Goal: Information Seeking & Learning: Learn about a topic

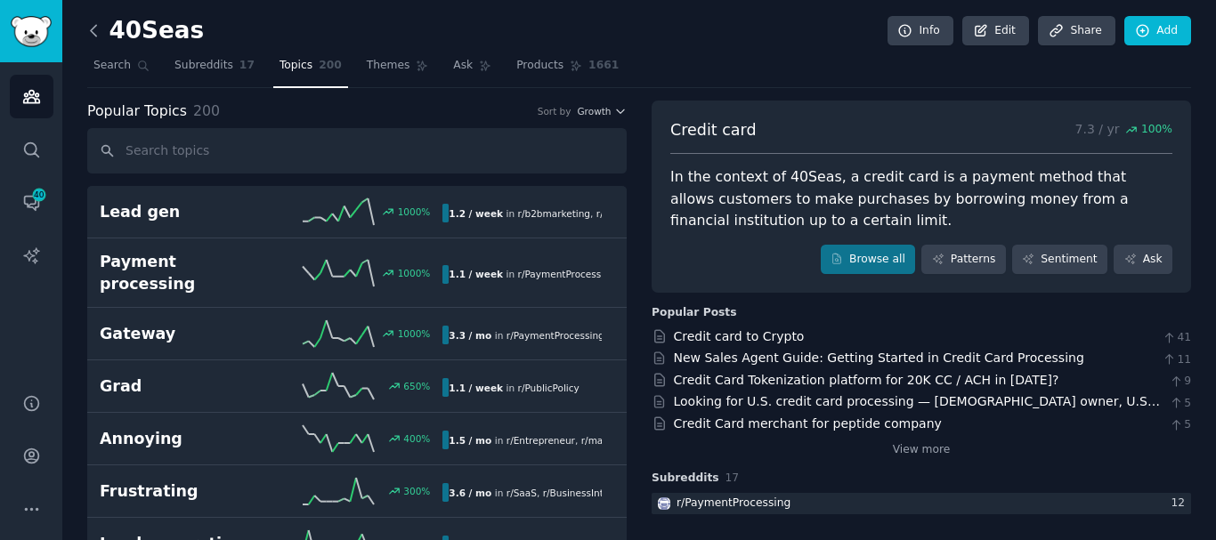
click at [97, 21] on icon at bounding box center [94, 30] width 19 height 19
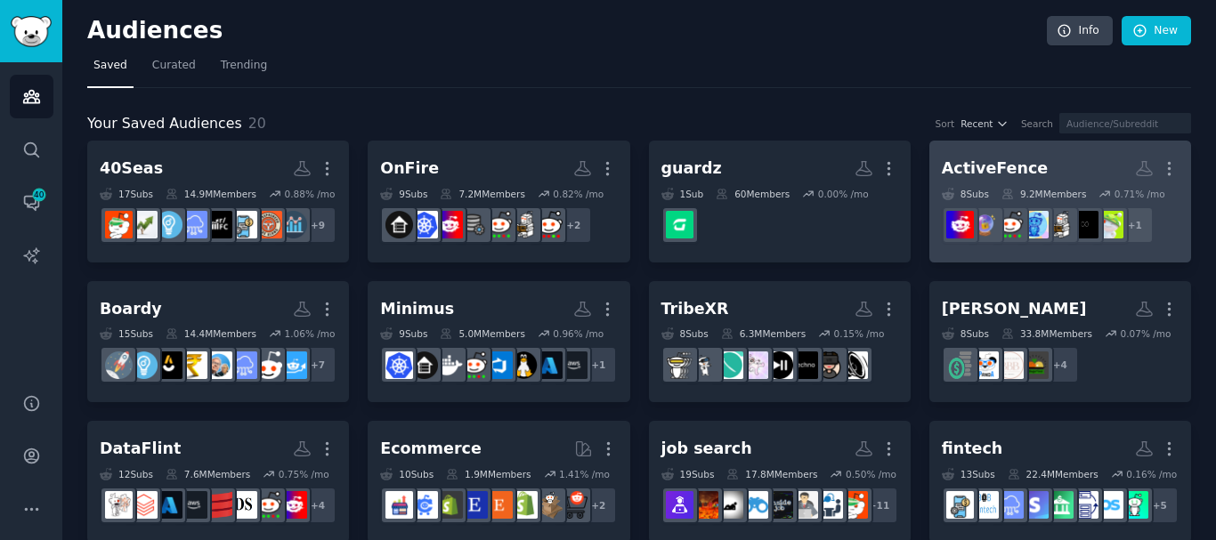
click at [751, 192] on div "9.2M Members" at bounding box center [1044, 194] width 85 height 12
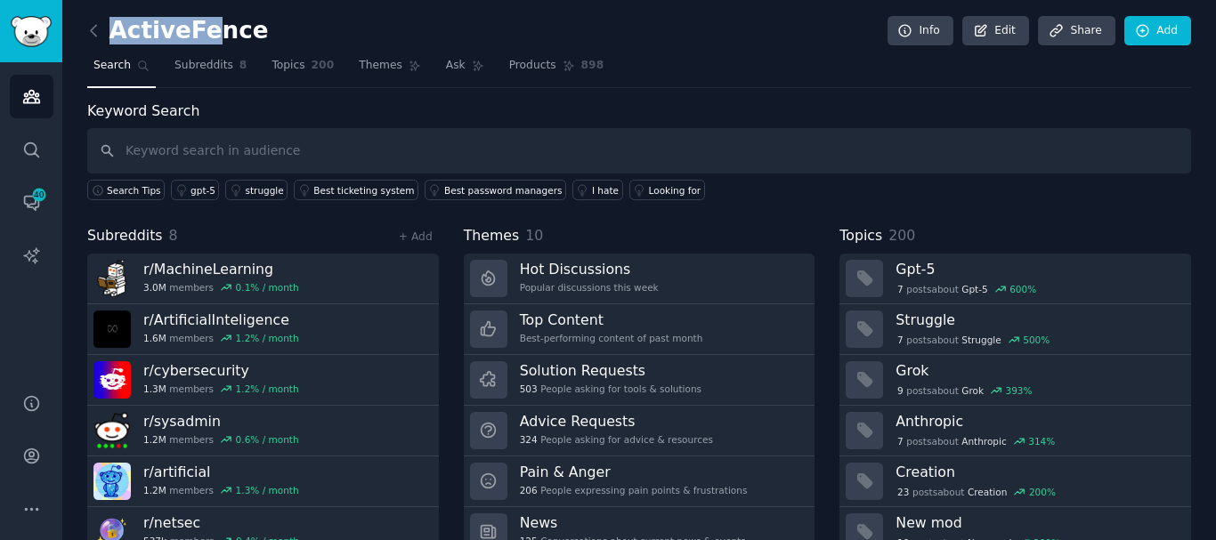
drag, startPoint x: 248, startPoint y: 37, endPoint x: 207, endPoint y: 41, distance: 41.2
click at [207, 41] on div "ActiveFence Info Edit Share Add" at bounding box center [639, 34] width 1104 height 37
click at [207, 41] on h2 "ActiveFence" at bounding box center [178, 31] width 182 height 28
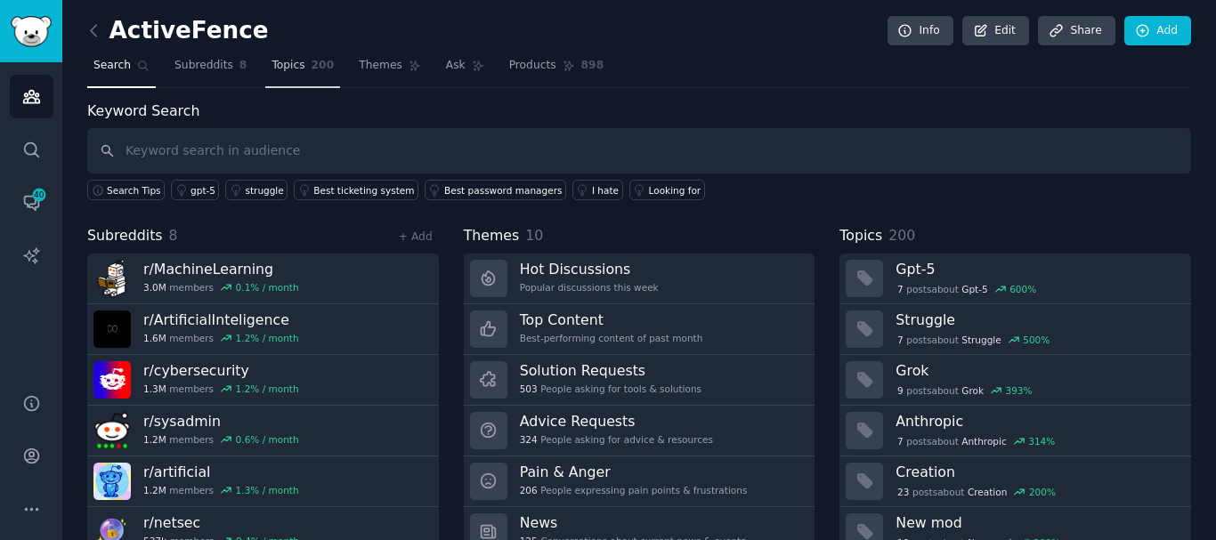
click at [317, 64] on link "Topics 200" at bounding box center [302, 70] width 75 height 37
click at [276, 76] on link "Topics 200" at bounding box center [302, 70] width 75 height 37
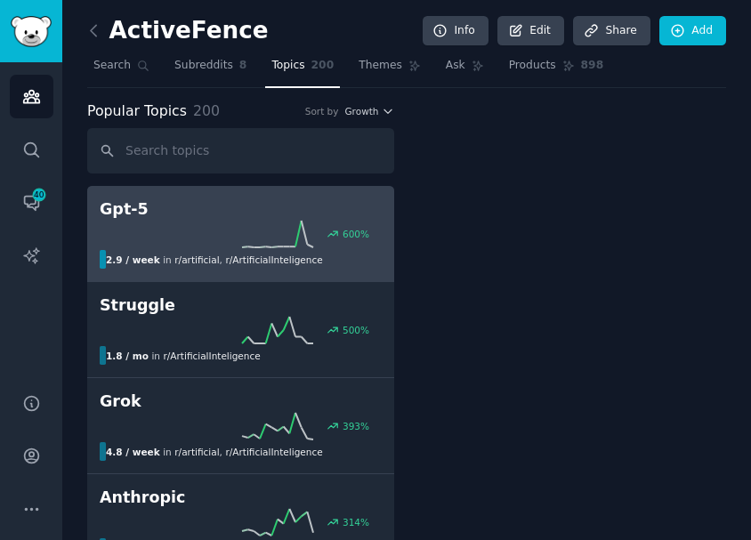
click at [193, 209] on h2 "Gpt-5" at bounding box center [241, 210] width 282 height 22
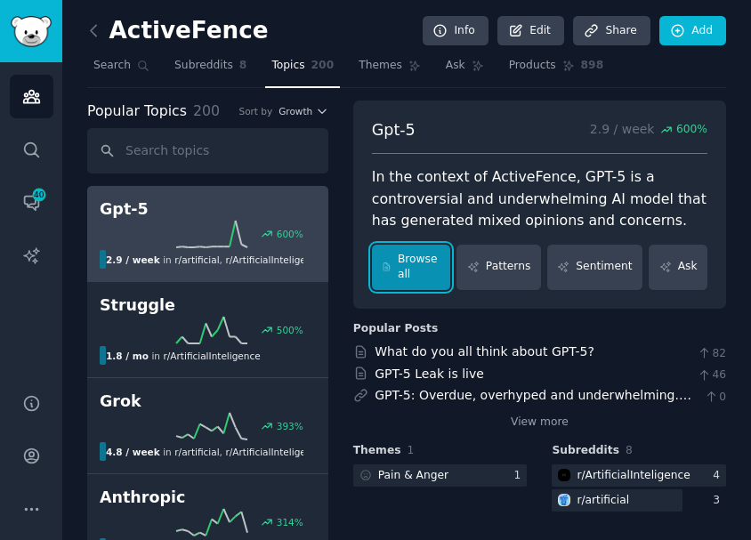
click at [419, 272] on link "Browse all" at bounding box center [411, 267] width 79 height 45
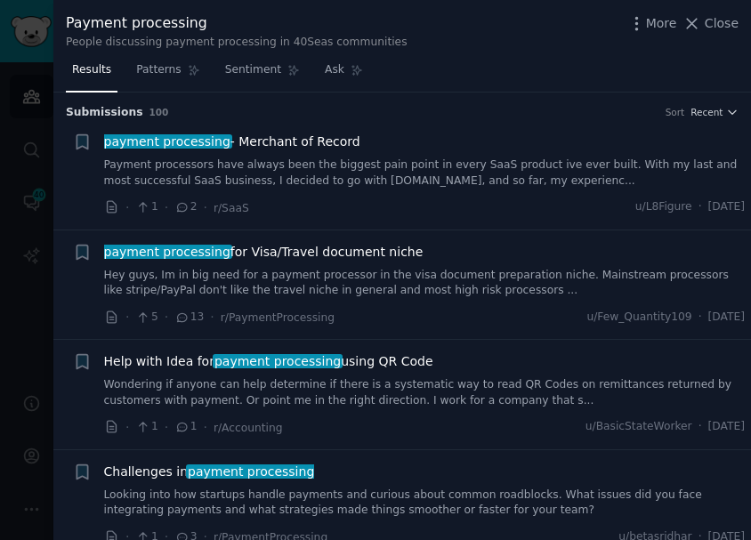
click at [731, 12] on div "More Close" at bounding box center [683, 23] width 111 height 22
click at [725, 24] on span "Close" at bounding box center [722, 23] width 34 height 19
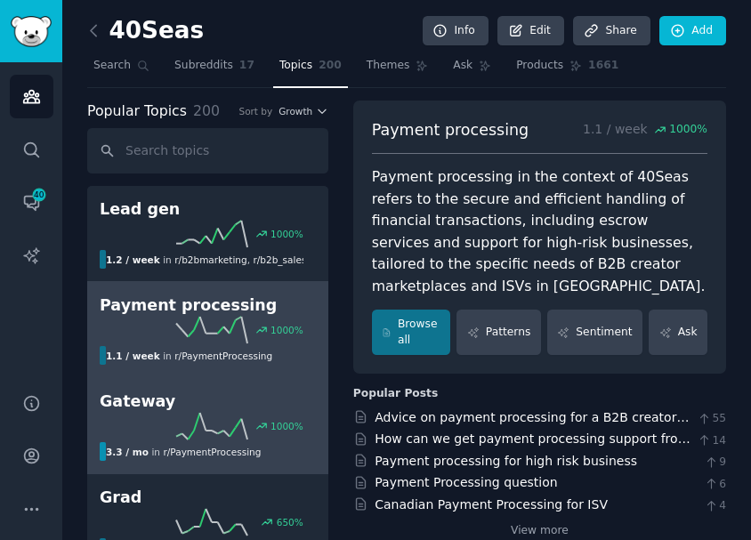
click at [196, 398] on h2 "Gateway" at bounding box center [208, 402] width 216 height 22
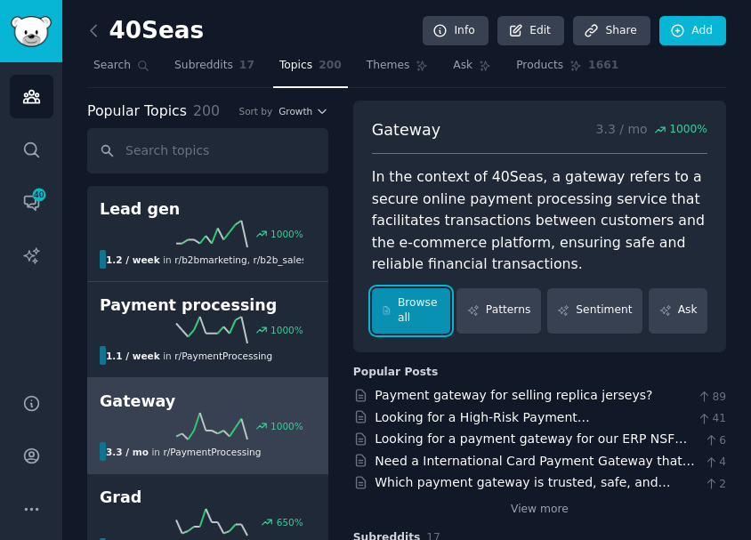
click at [429, 306] on link "Browse all" at bounding box center [411, 310] width 79 height 45
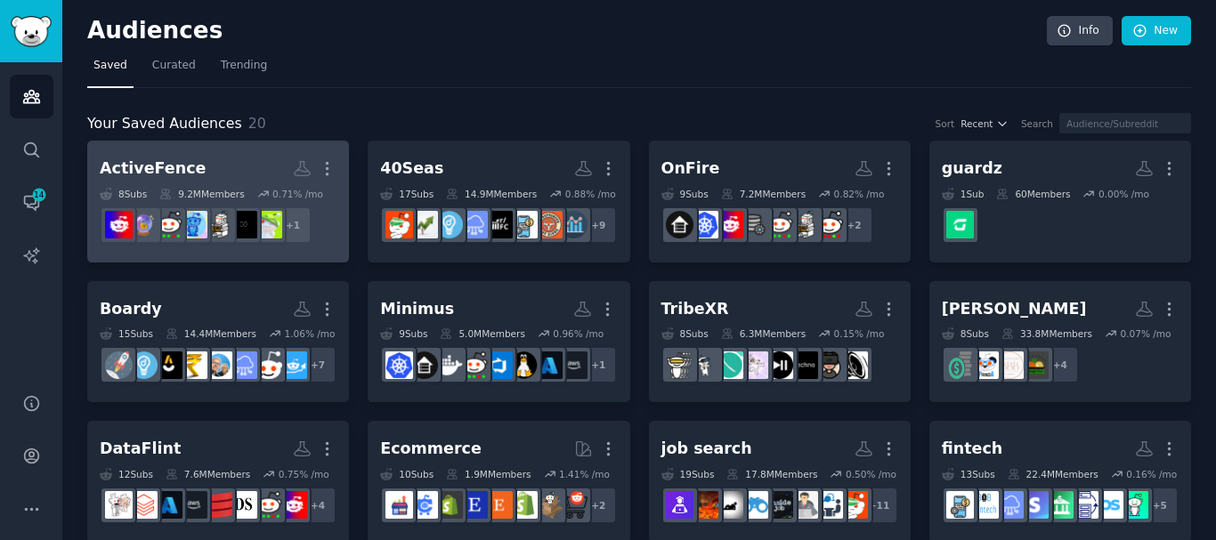
click at [213, 174] on h2 "ActiveFence More" at bounding box center [218, 168] width 237 height 31
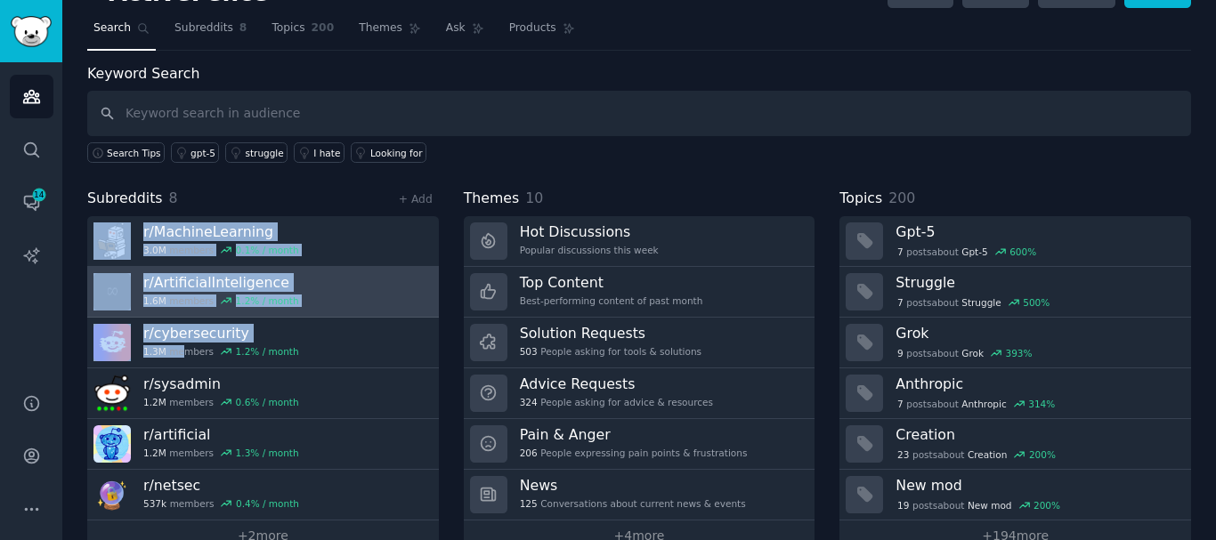
scroll to position [74, 0]
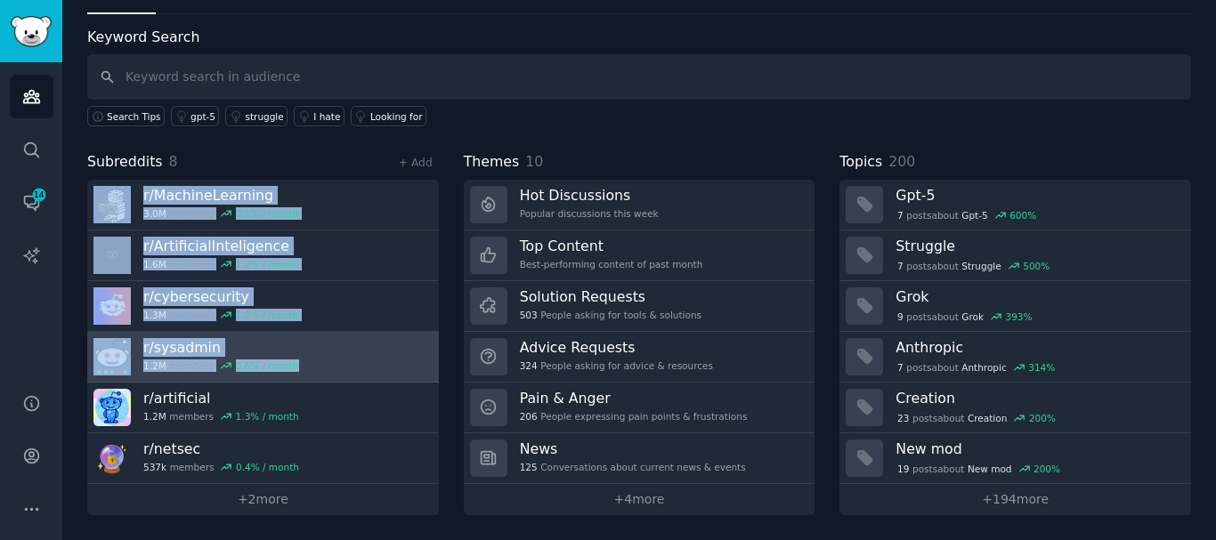
drag, startPoint x: 80, startPoint y: 248, endPoint x: 304, endPoint y: 376, distance: 257.2
click at [304, 378] on div "ActiveFence Info Edit Share Add Search Subreddits 8 Topics 200 Themes Ask Produ…" at bounding box center [639, 233] width 1154 height 614
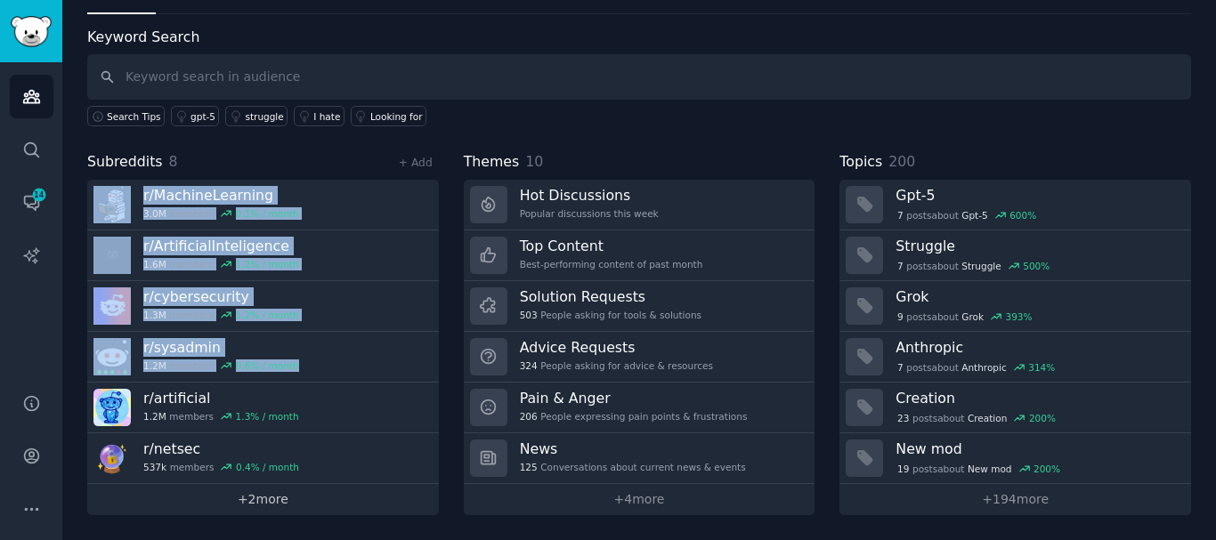
click at [251, 493] on link "+ 2 more" at bounding box center [263, 499] width 352 height 31
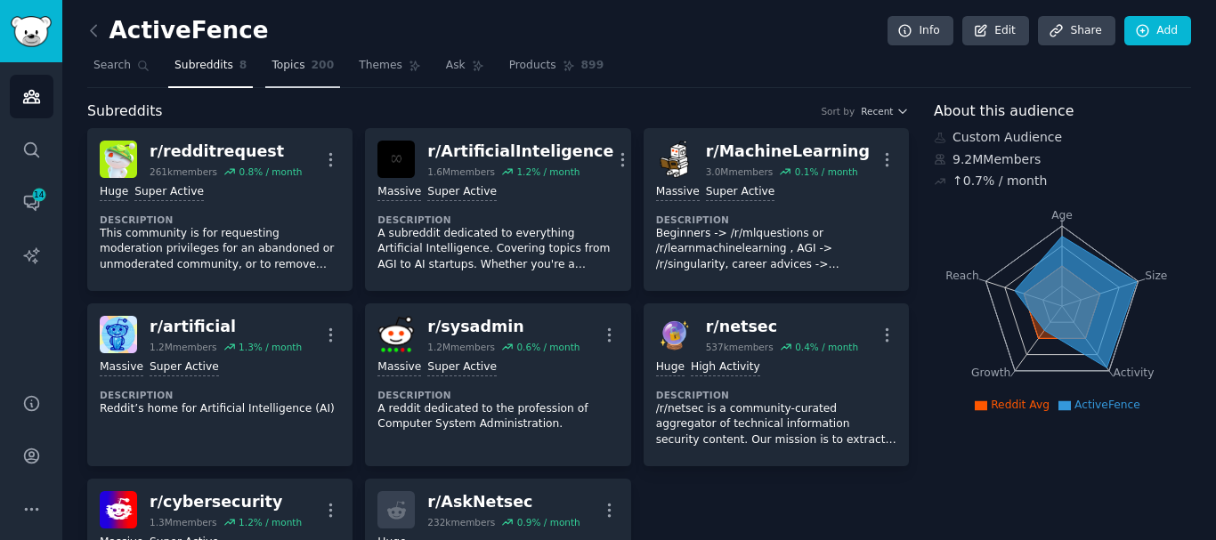
click at [312, 58] on span "200" at bounding box center [323, 66] width 23 height 16
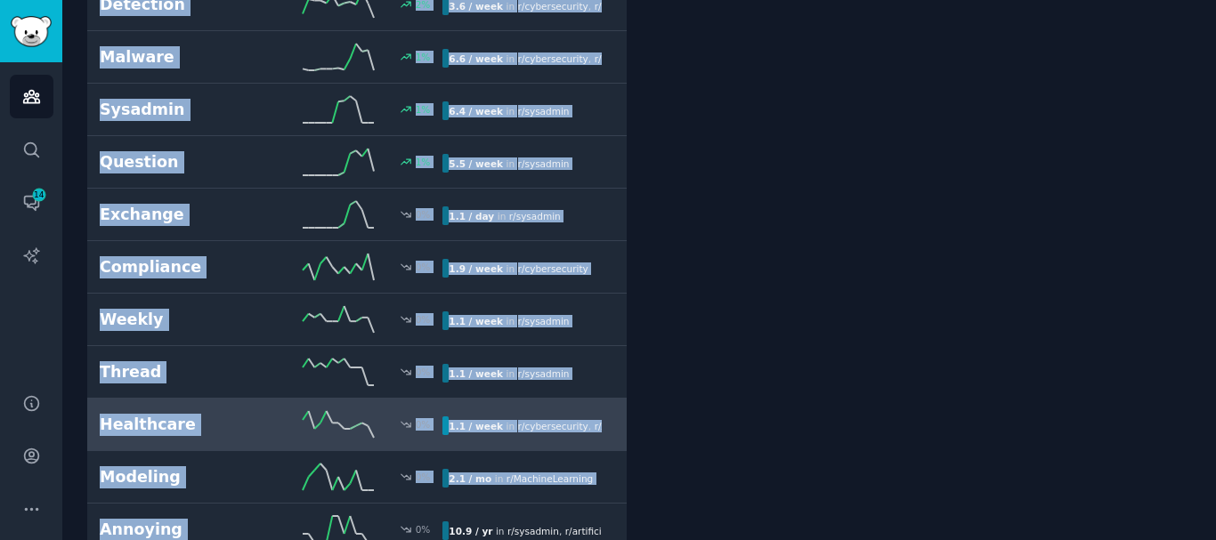
scroll to position [4251, 0]
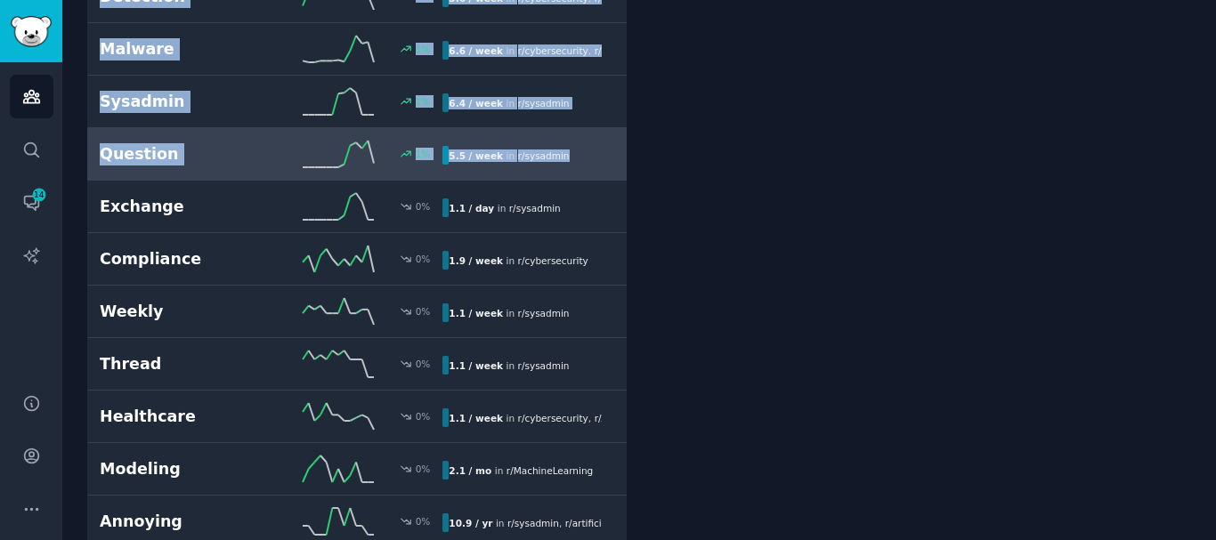
drag, startPoint x: 79, startPoint y: 191, endPoint x: 555, endPoint y: 165, distance: 476.2
copy div "Gpt-5 600 % 2.9 / week in r/ artificial , r/ ArtificialInteligence Struggle 500…"
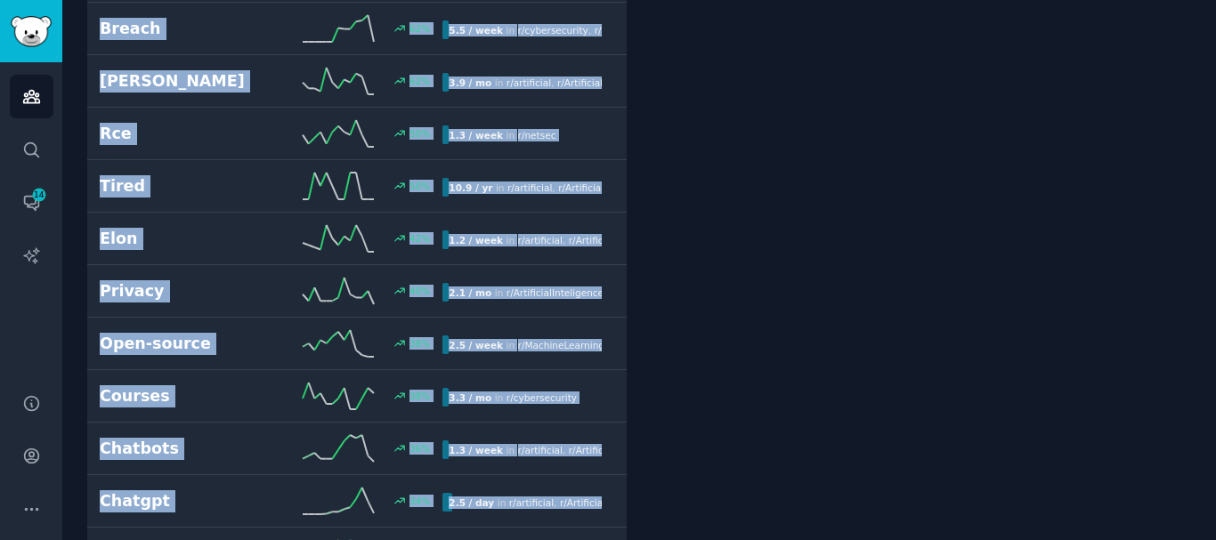
scroll to position [1312, 0]
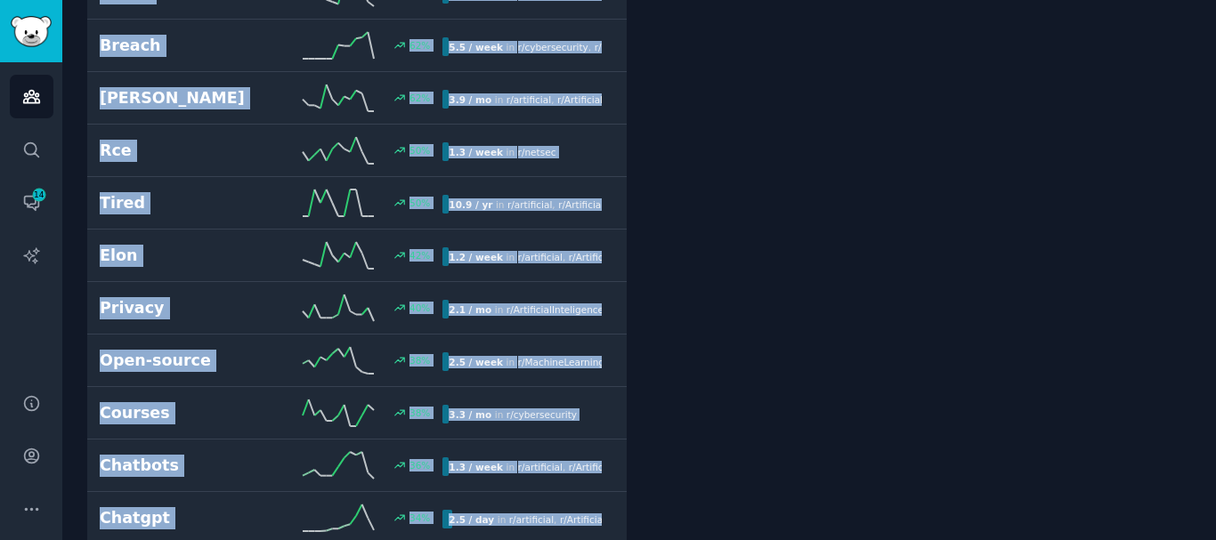
copy div "Gpt-5 600 % 2.9 / week in r/ artificial , r/ ArtificialInteligence Struggle 500…"
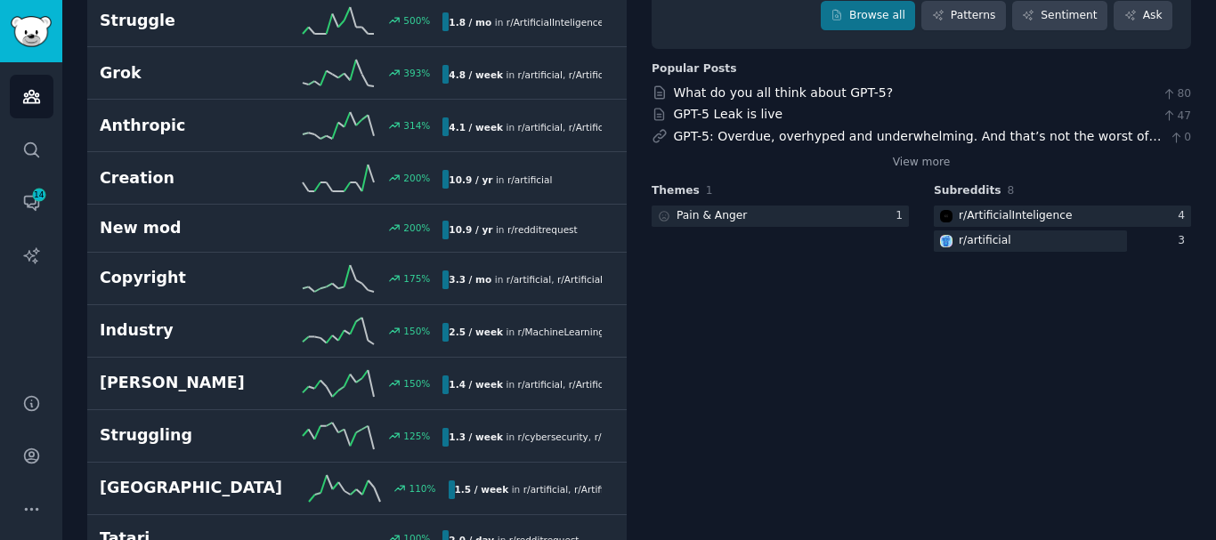
scroll to position [0, 0]
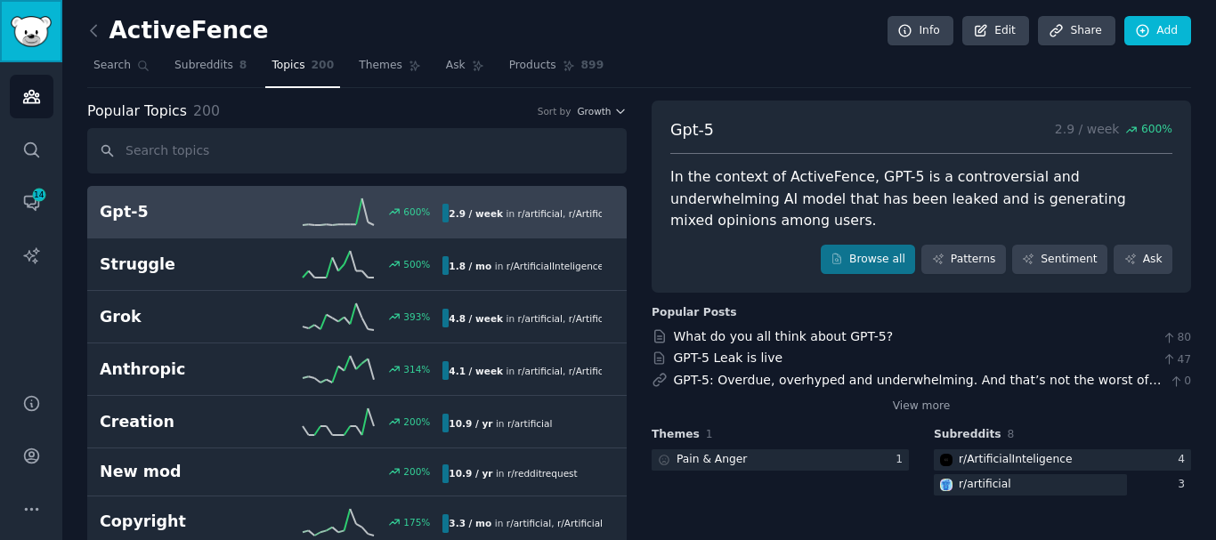
click at [36, 26] on img "Sidebar" at bounding box center [31, 31] width 41 height 31
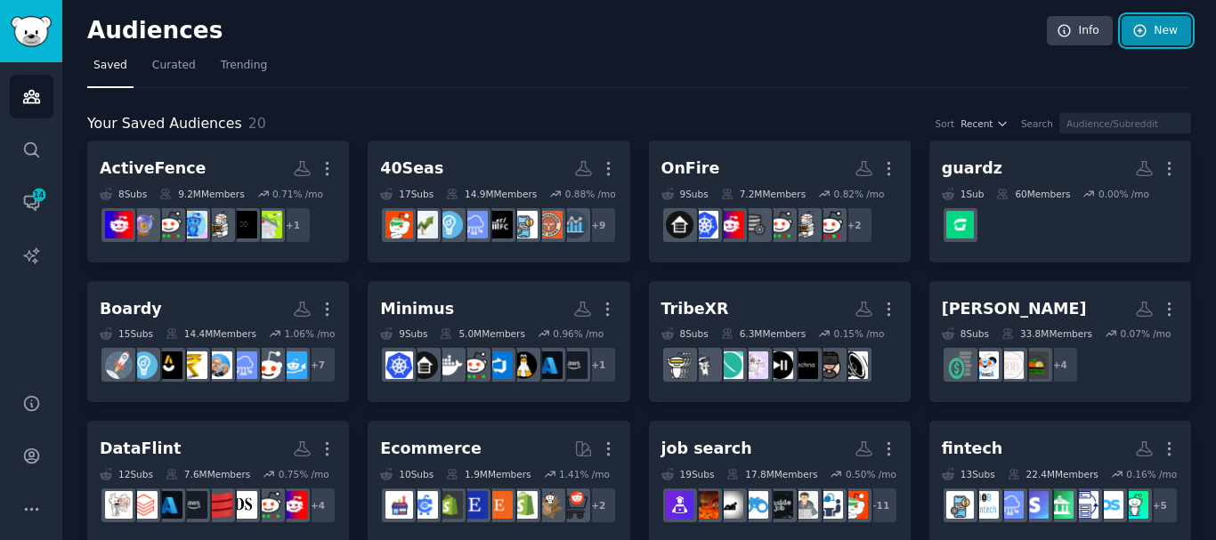
click at [1143, 39] on link "New" at bounding box center [1156, 31] width 69 height 30
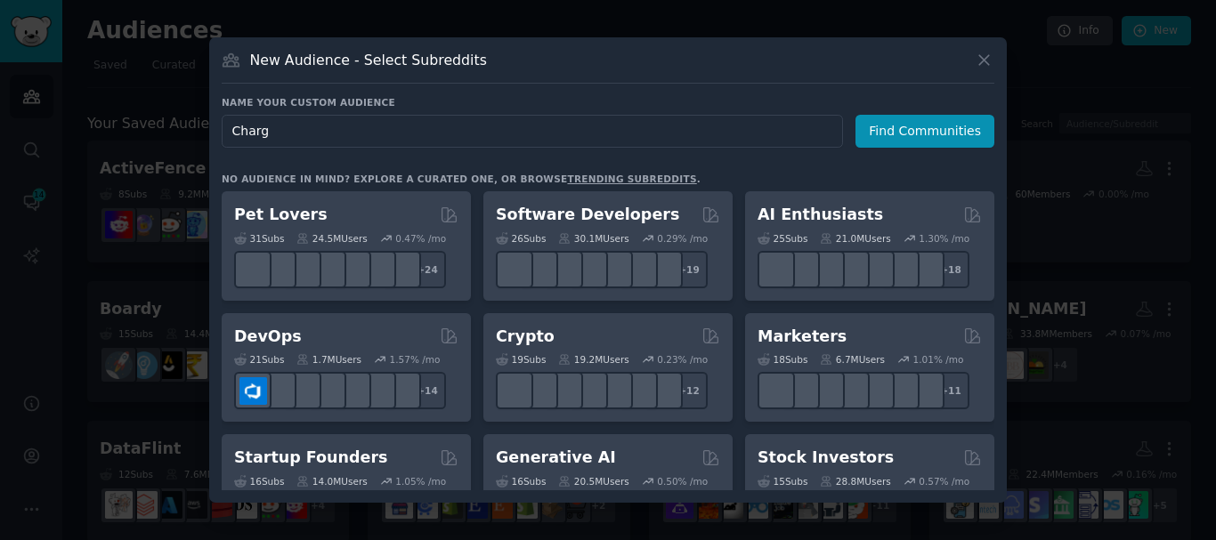
type input "Charge"
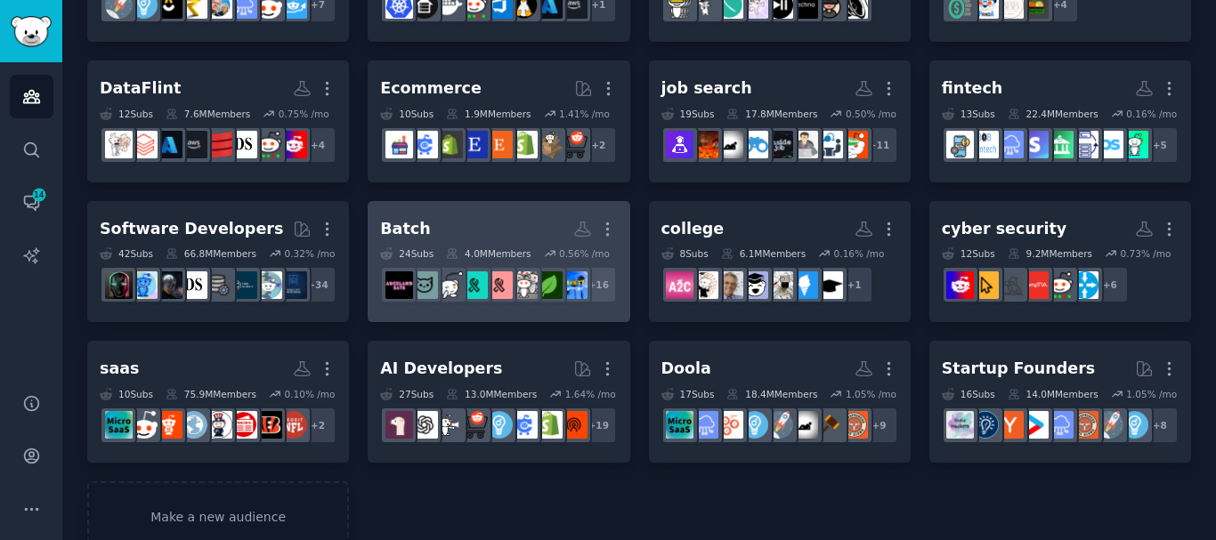
scroll to position [319, 0]
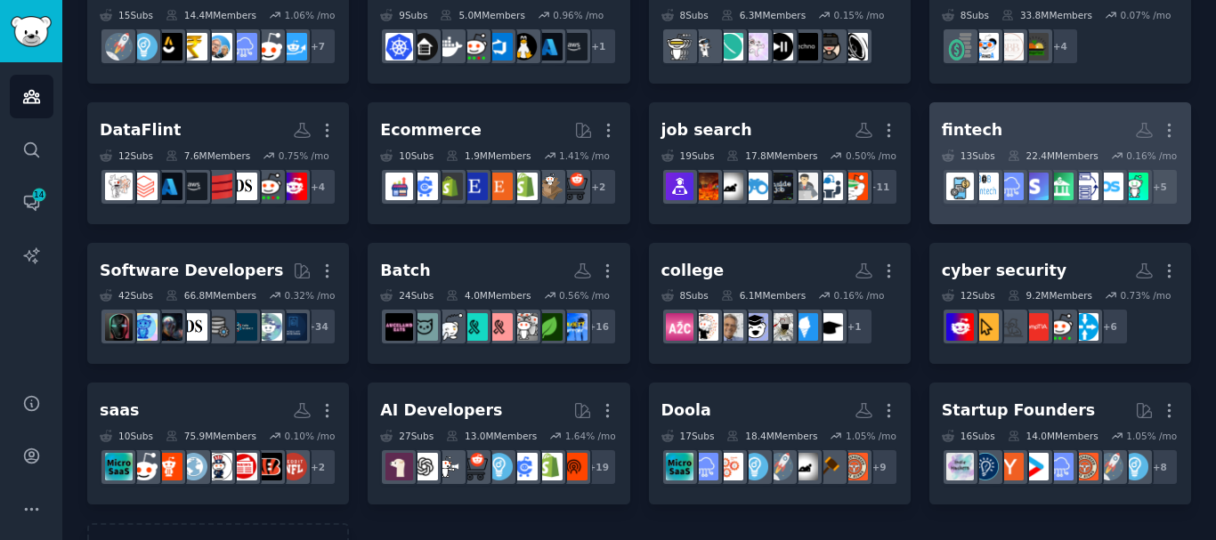
click at [956, 146] on h2 "fintech More" at bounding box center [1060, 130] width 237 height 31
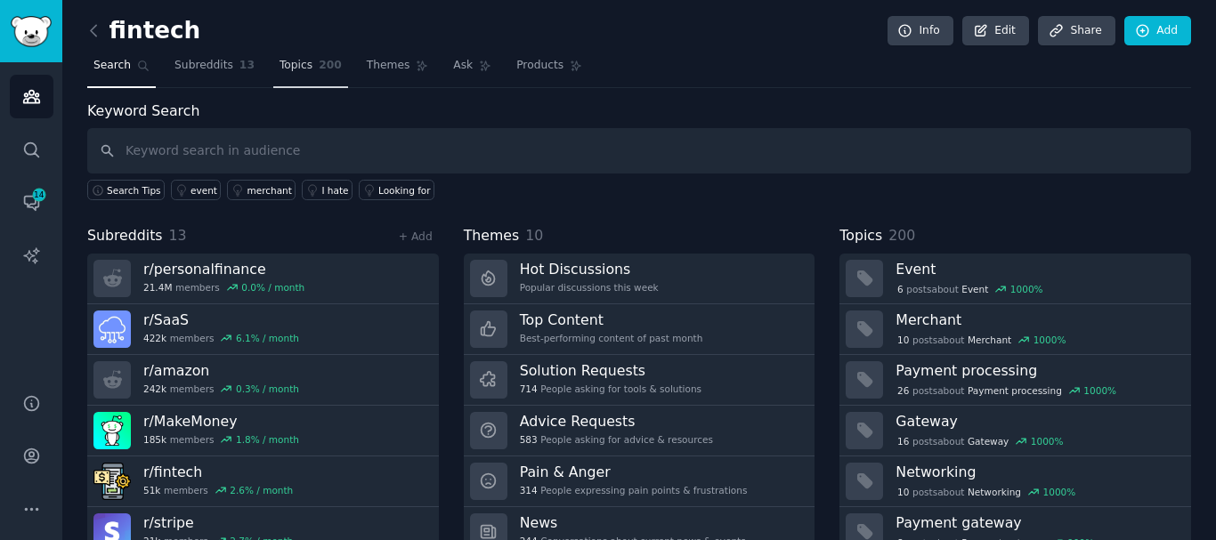
click at [319, 71] on span "200" at bounding box center [330, 66] width 23 height 16
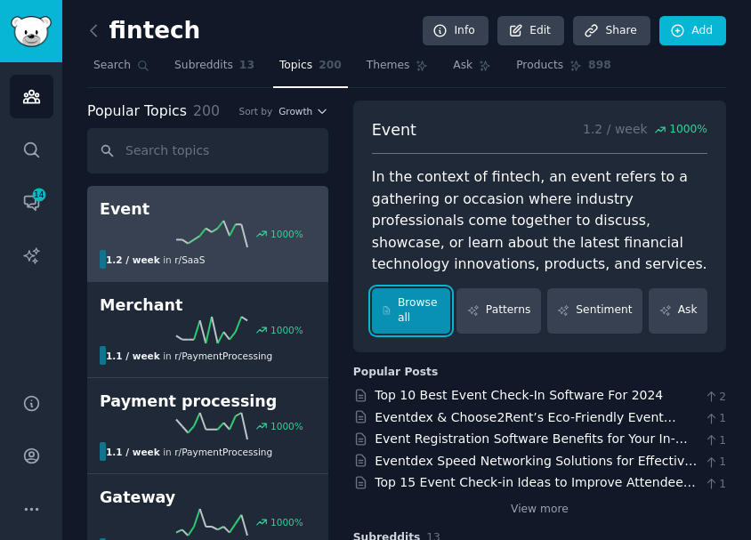
click at [420, 311] on link "Browse all" at bounding box center [411, 310] width 79 height 45
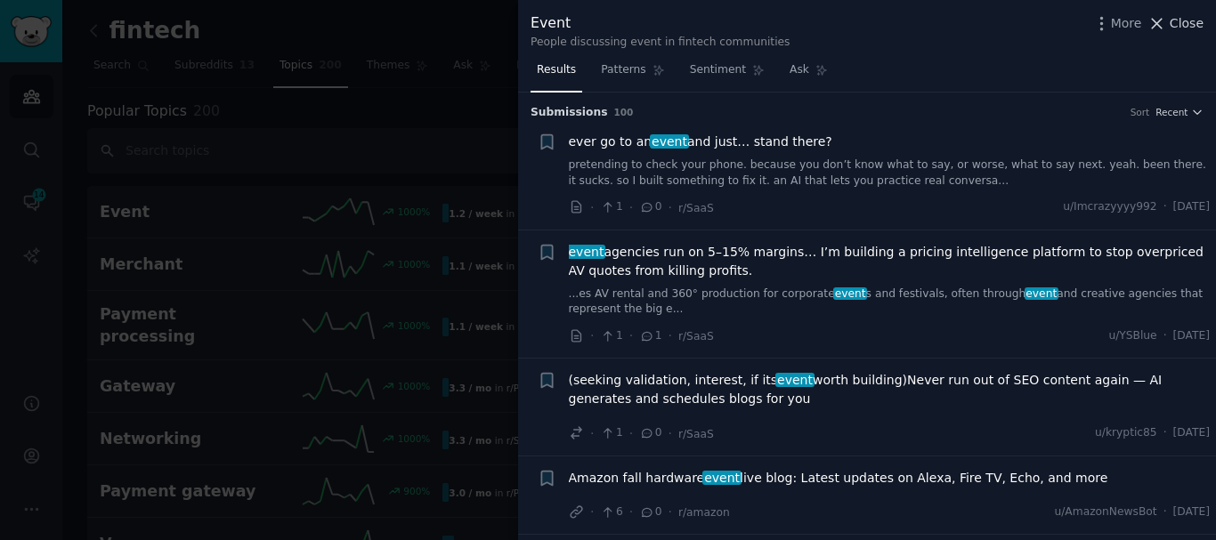
click at [1163, 30] on icon at bounding box center [1157, 23] width 19 height 19
click at [237, 226] on link "Event 1000 % 1.2 / week in r/ SaaS 1000% increase in mentions recently" at bounding box center [357, 212] width 540 height 53
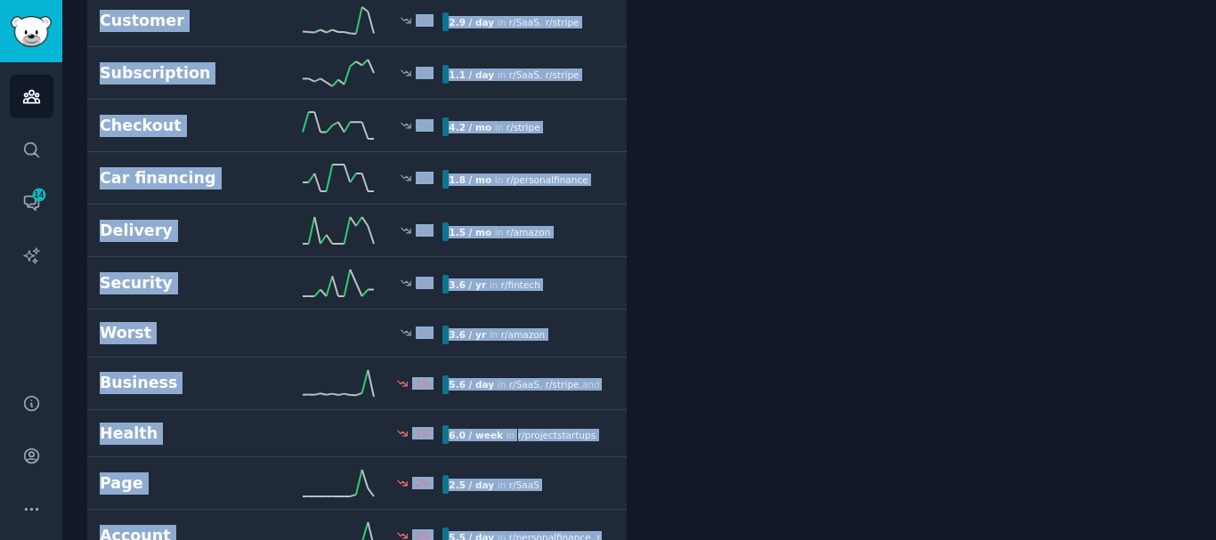
scroll to position [6856, 0]
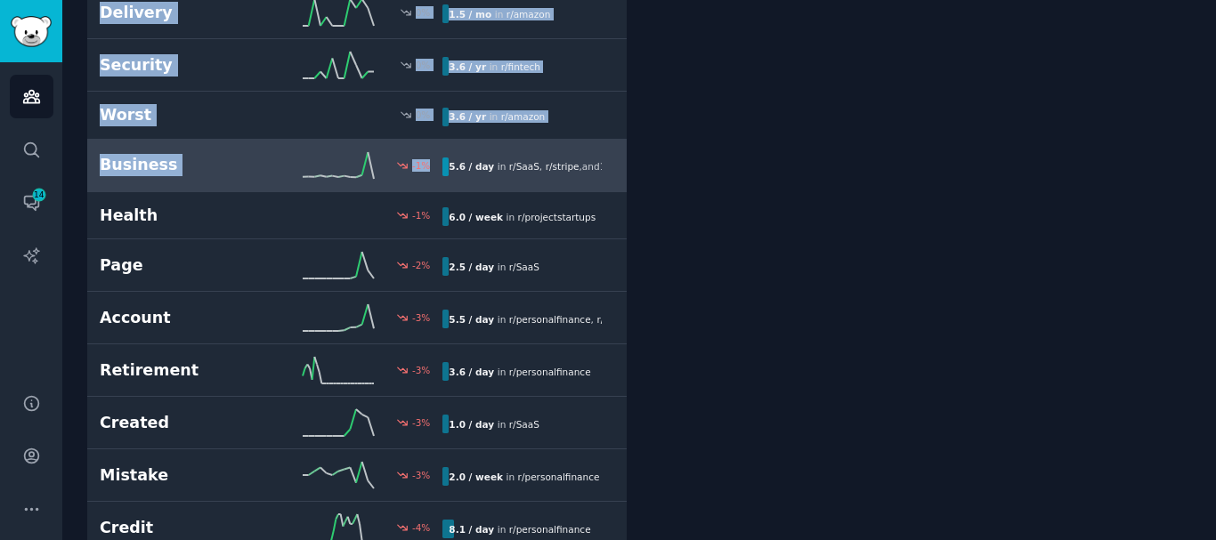
drag, startPoint x: 81, startPoint y: 193, endPoint x: 609, endPoint y: 128, distance: 532.0
copy div "Event 1000 % 1.2 / week in r/ SaaS 1000% increase in mentions recently Merchant…"
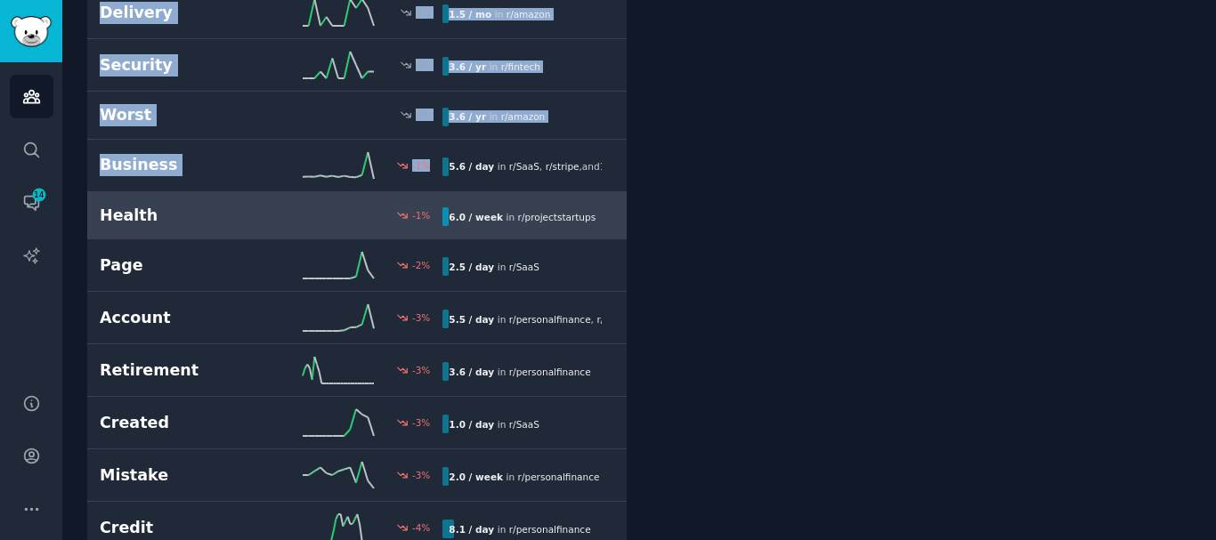
copy div "Event 1000 % 1.2 / week in r/ SaaS 1000% increase in mentions recently Merchant…"
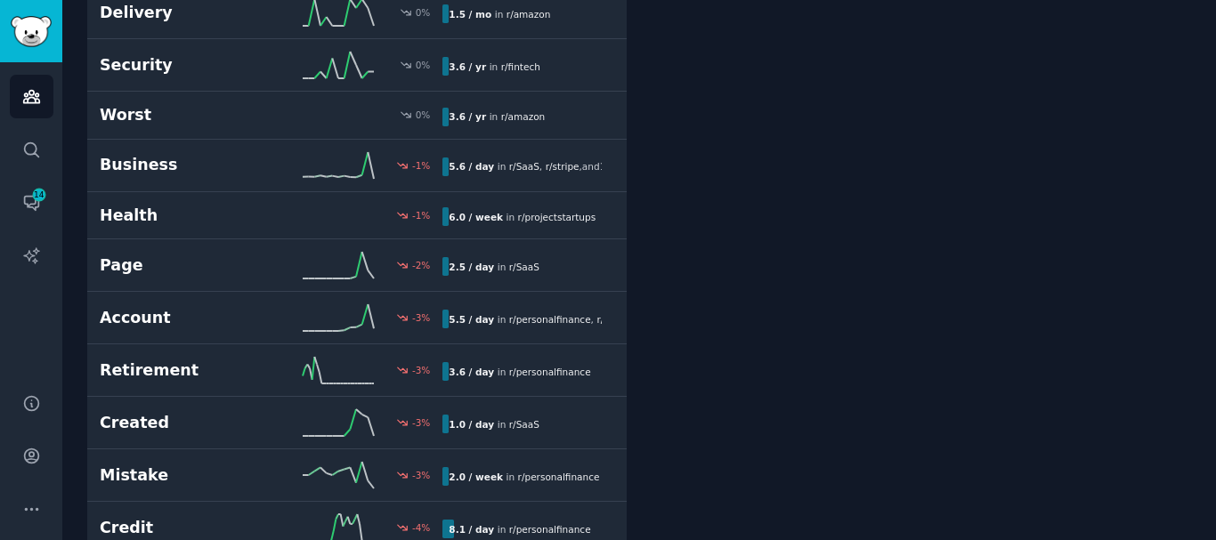
drag, startPoint x: 732, startPoint y: 196, endPoint x: 754, endPoint y: 316, distance: 122.2
